Goal: Information Seeking & Learning: Find specific fact

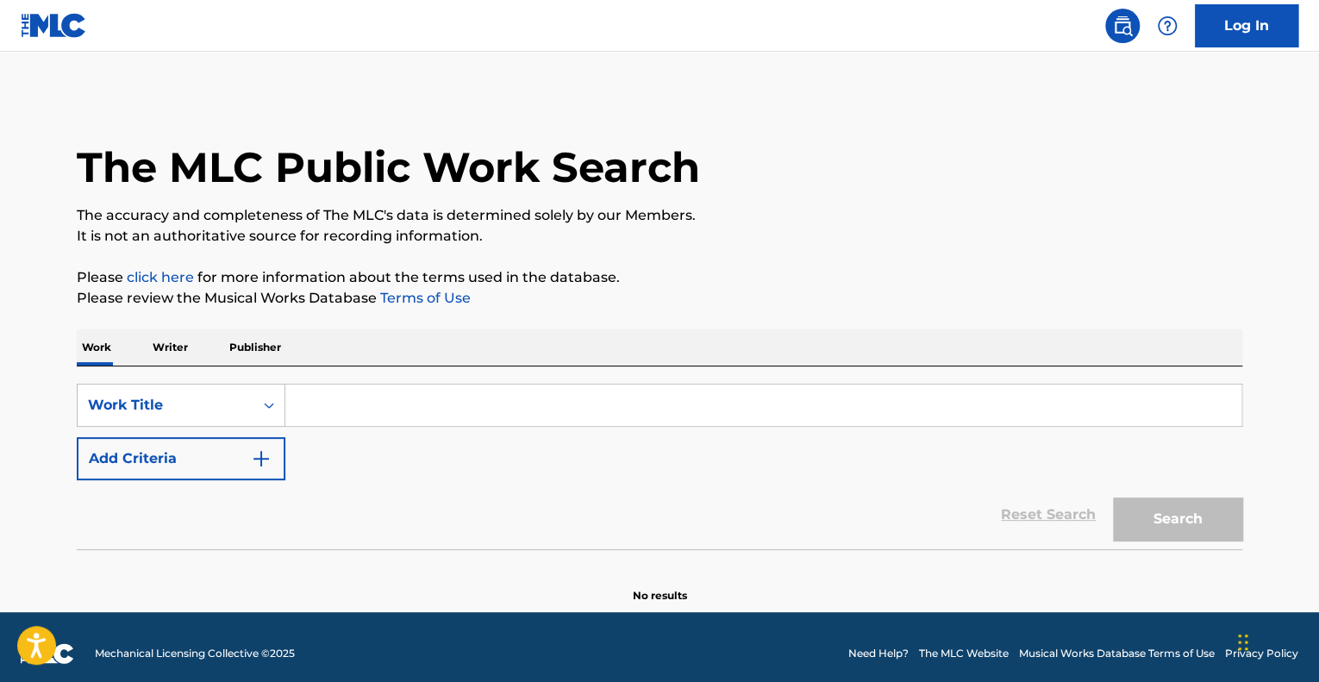
click at [502, 401] on input "Search Form" at bounding box center [763, 405] width 956 height 41
paste input "MONTAGEM XONADA"
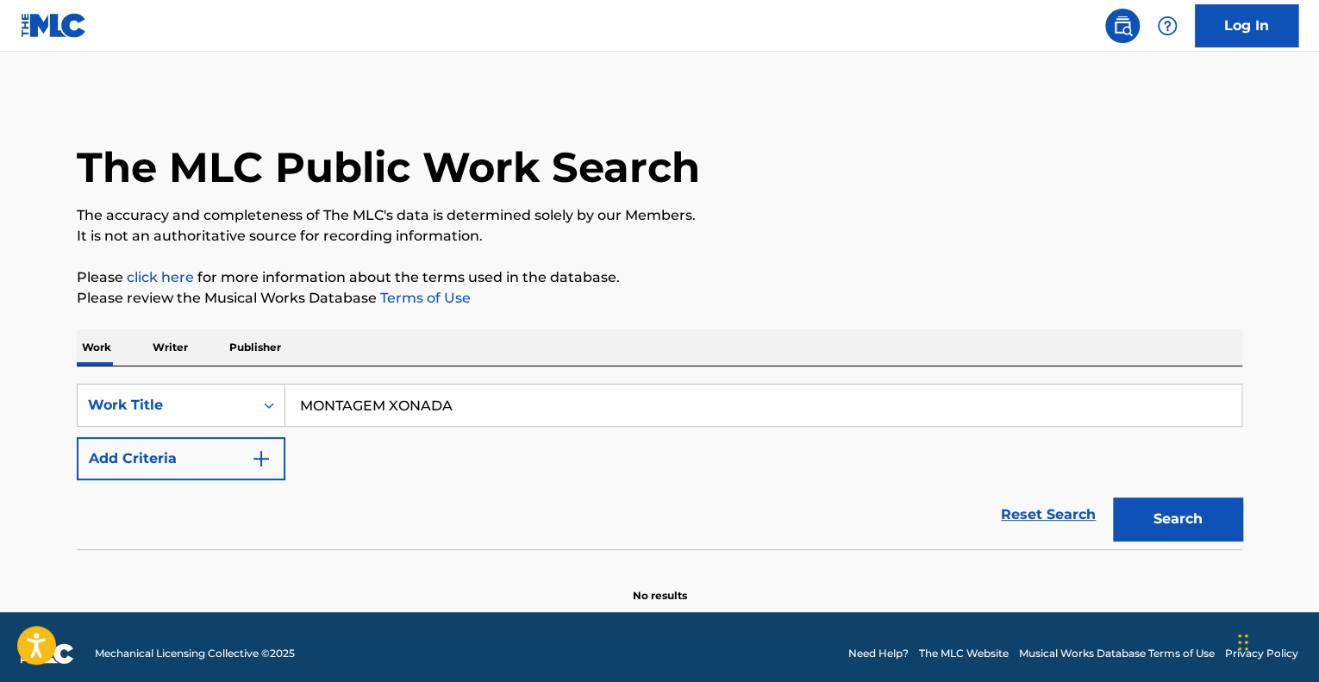
type input "MONTAGEM XONADA"
click at [1198, 522] on button "Search" at bounding box center [1177, 519] width 129 height 43
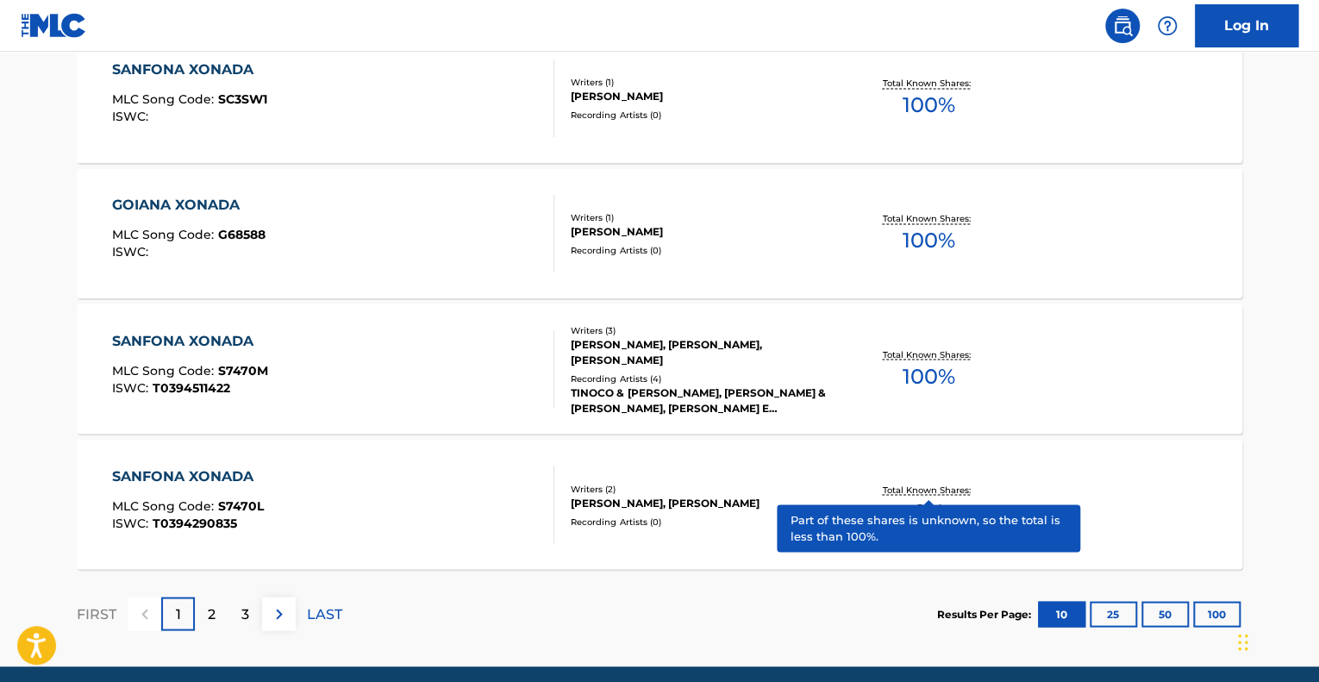
scroll to position [1428, 0]
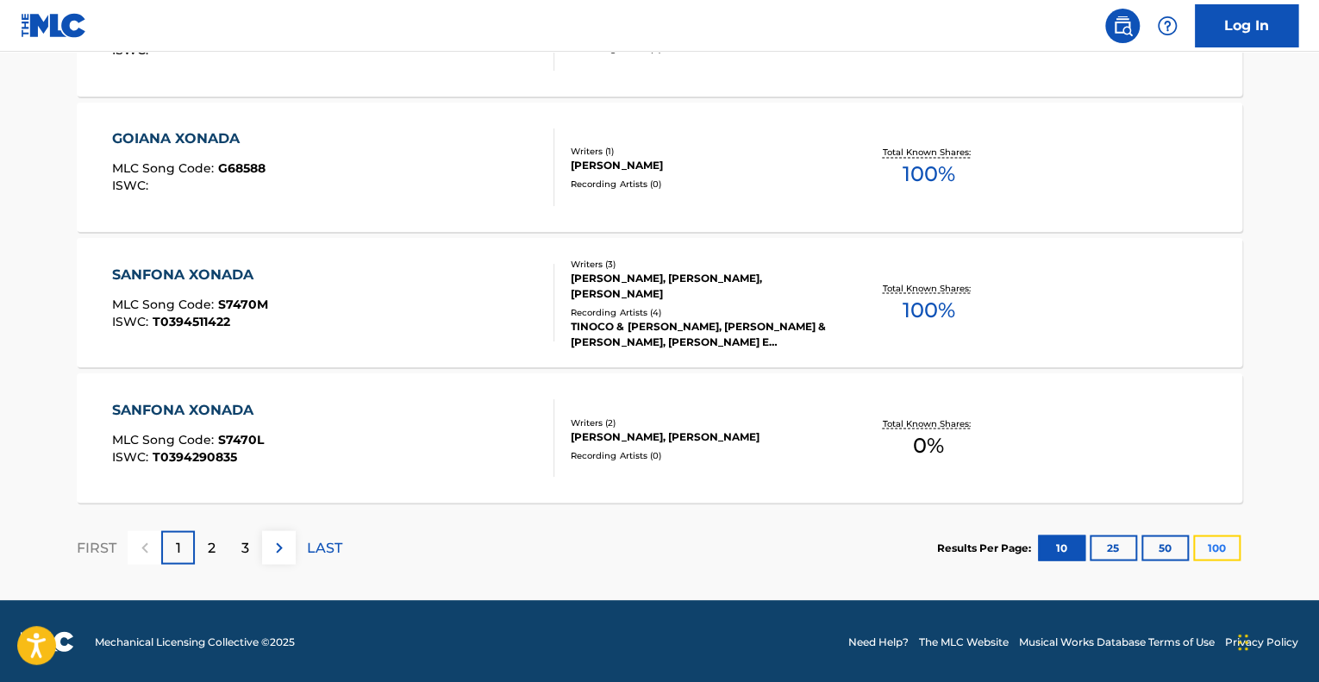
click at [1221, 549] on button "100" at bounding box center [1216, 548] width 47 height 26
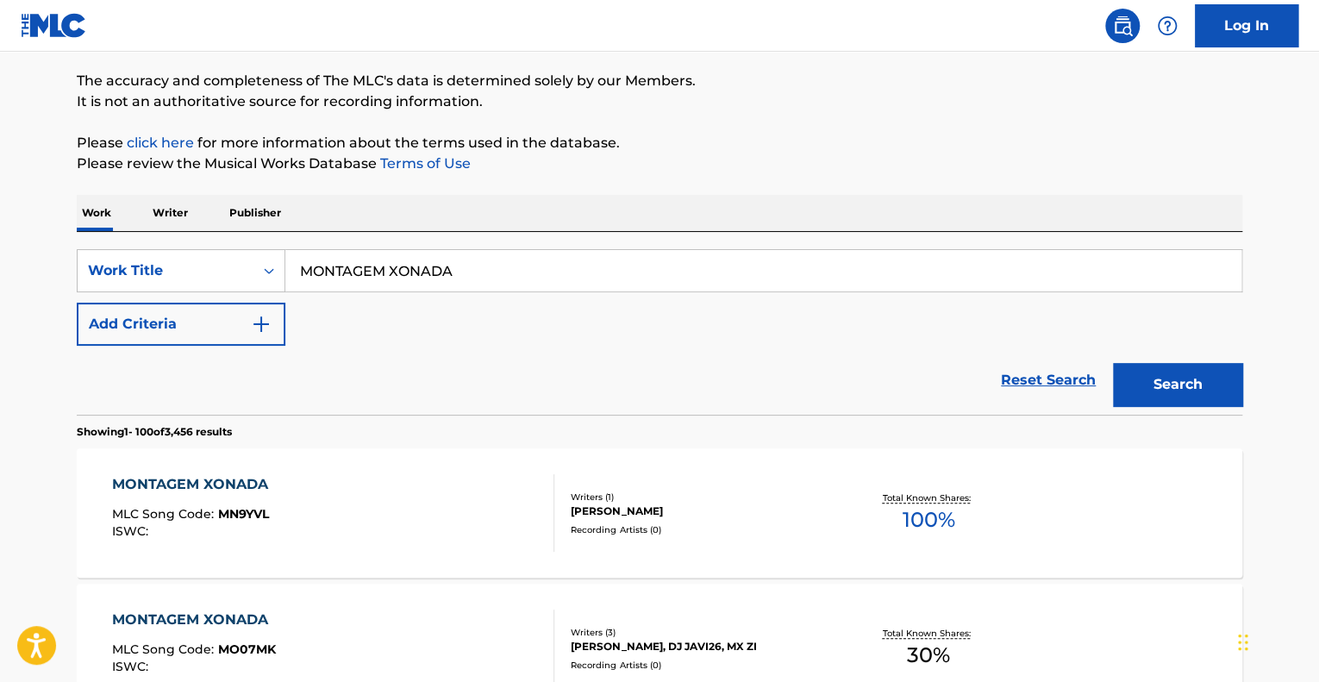
scroll to position [0, 0]
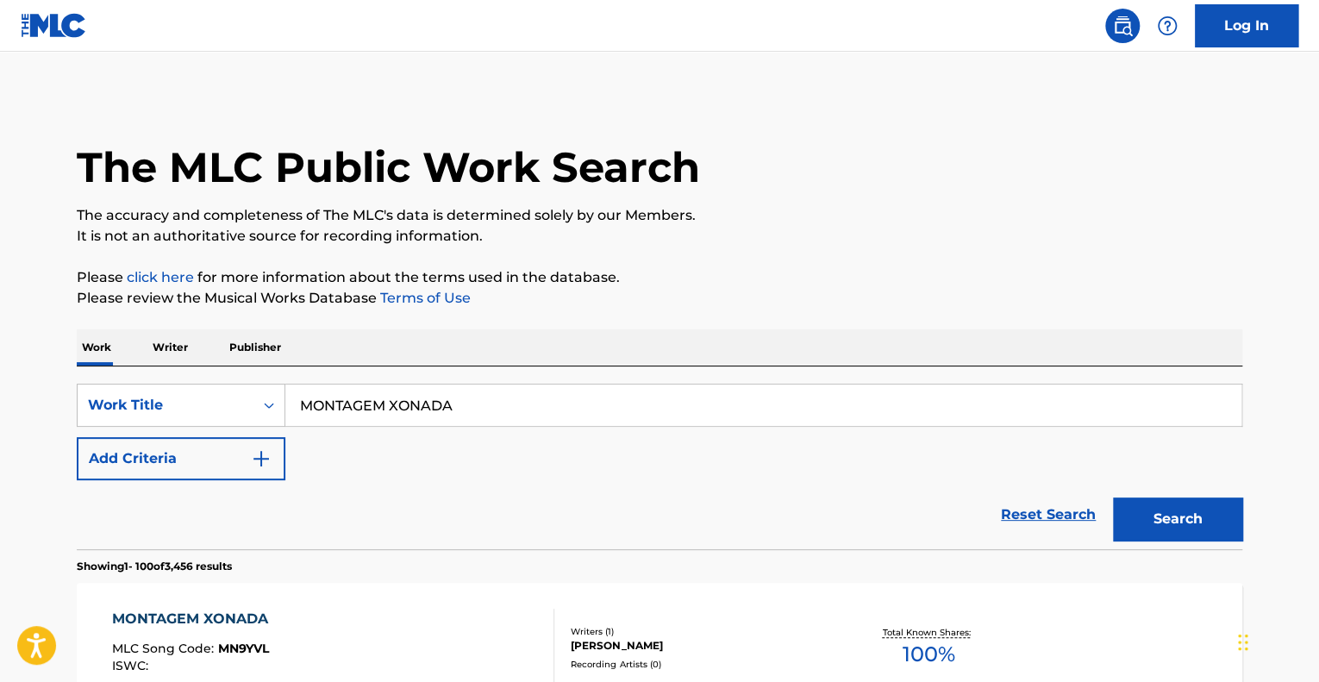
click at [866, 242] on p "It is not an authoritative source for recording information." at bounding box center [660, 236] width 1166 height 21
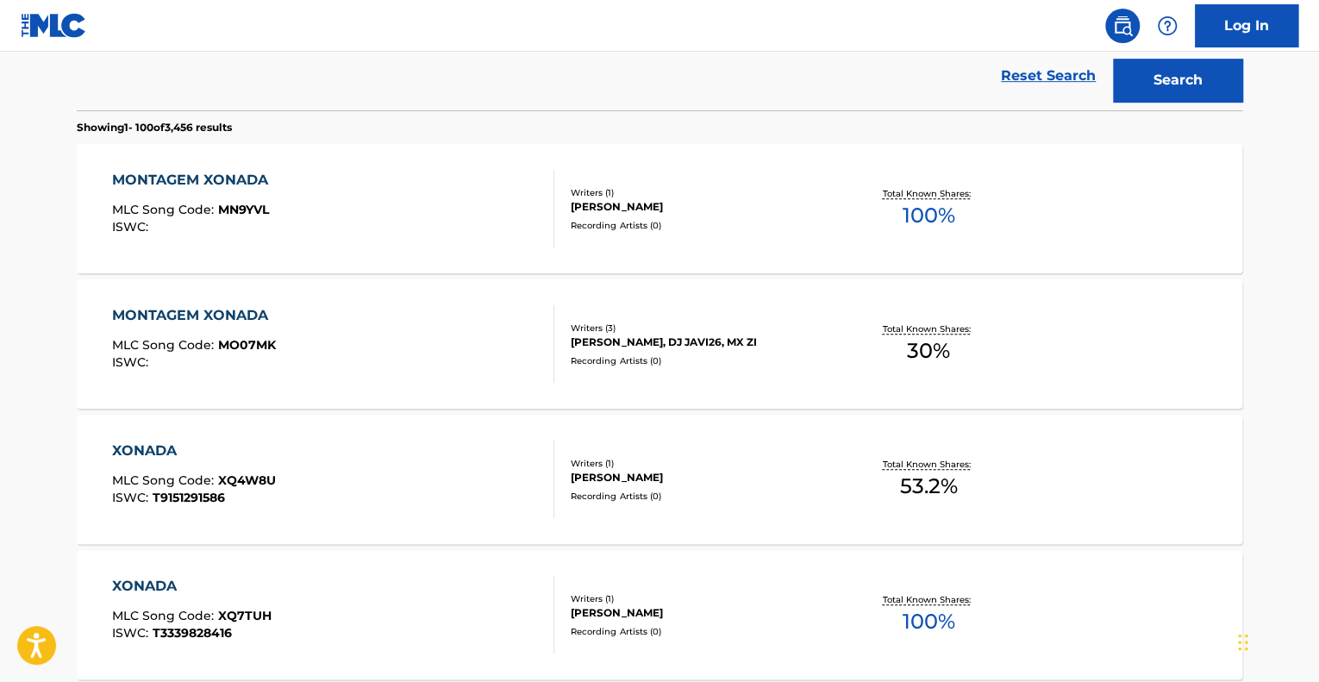
click at [673, 341] on div "[PERSON_NAME], DJ JAVI26, MX ZI" at bounding box center [701, 343] width 260 height 16
